Goal: Information Seeking & Learning: Learn about a topic

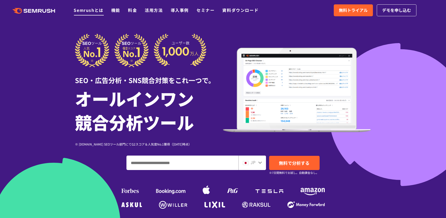
click at [88, 12] on link "Semrushとは" at bounding box center [89, 10] width 30 height 6
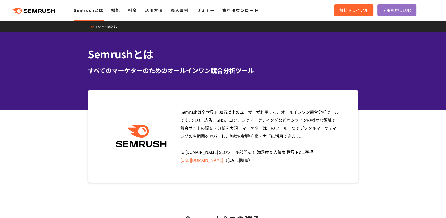
click at [49, 11] on icon at bounding box center [50, 11] width 4 height 4
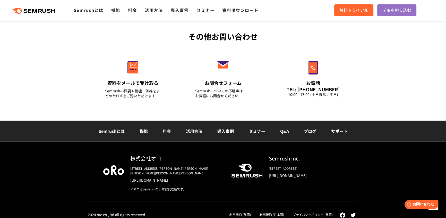
scroll to position [1701, 0]
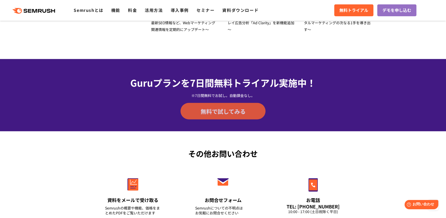
click at [231, 111] on span "無料で試してみる" at bounding box center [223, 111] width 45 height 8
